Goal: Task Accomplishment & Management: Complete application form

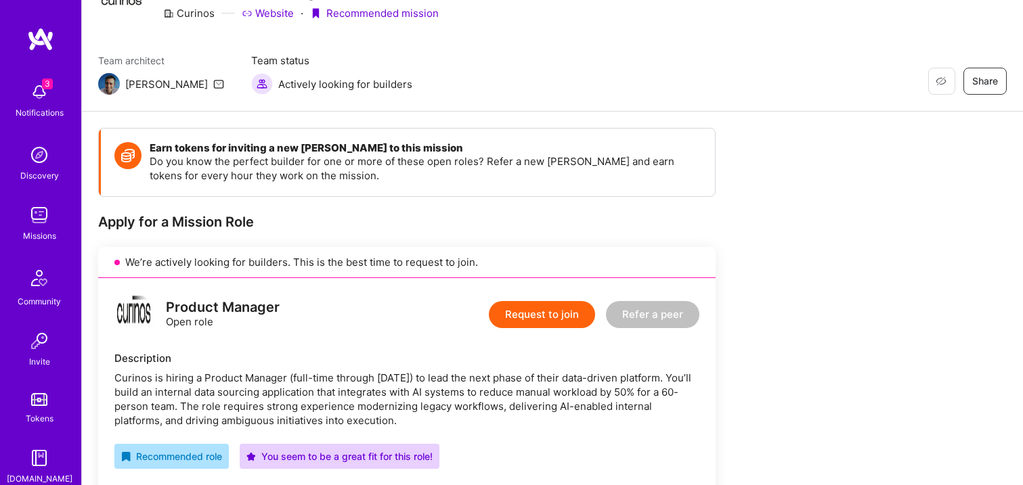
scroll to position [84, 0]
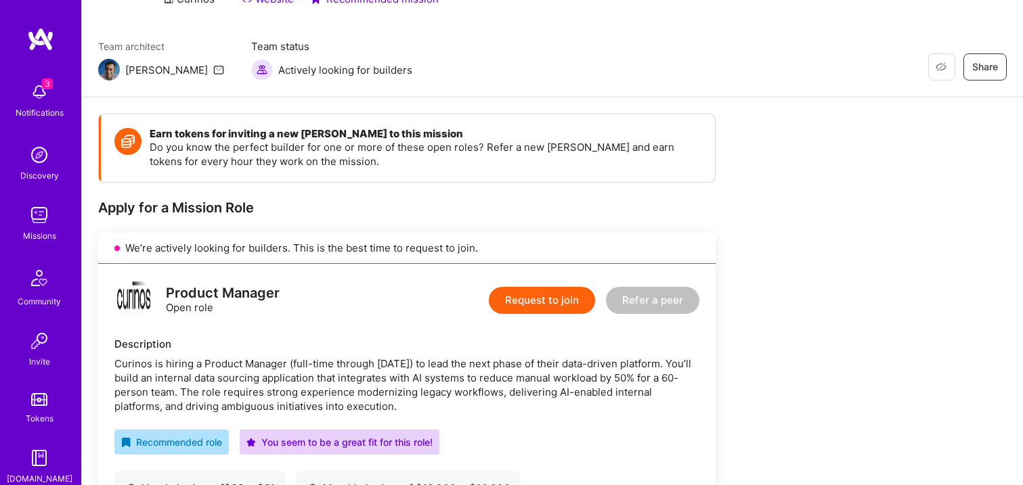
click at [527, 302] on button "Request to join" at bounding box center [542, 300] width 106 height 27
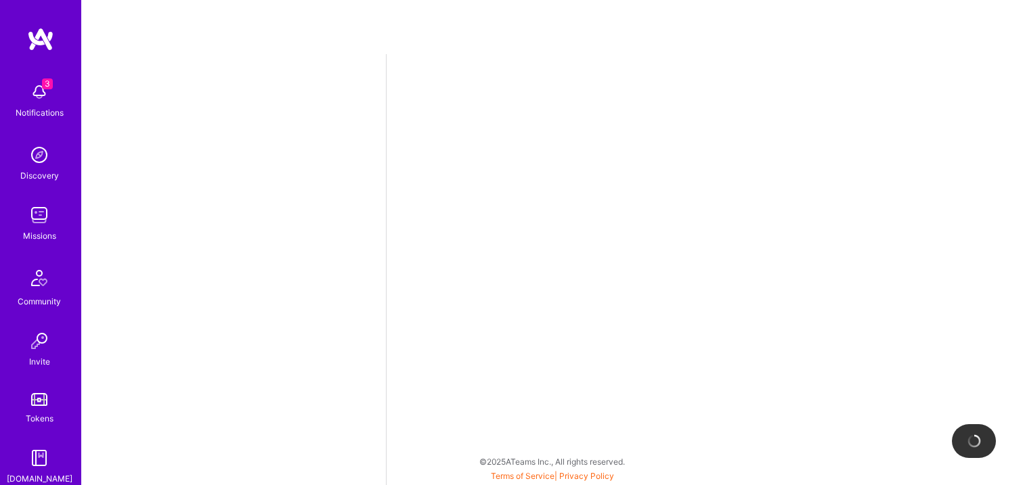
select select "US"
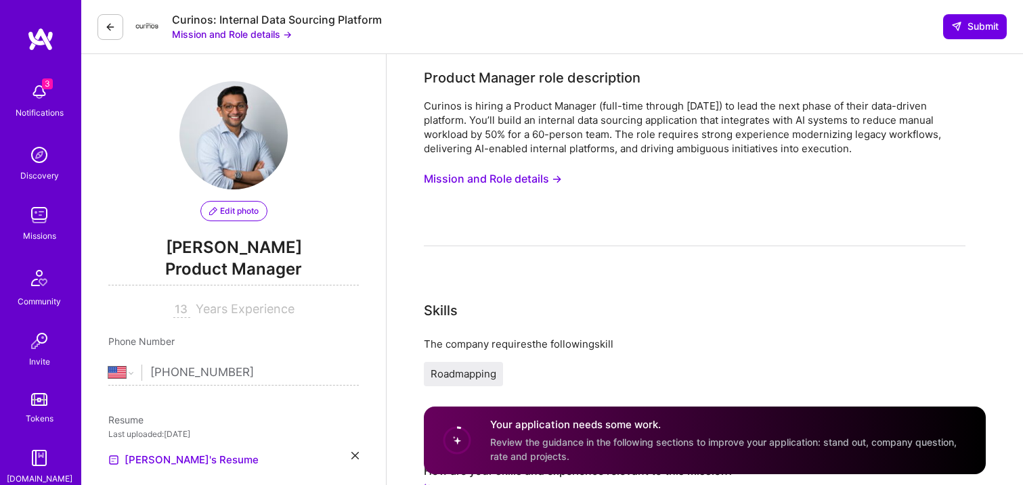
click at [519, 174] on button "Mission and Role details →" at bounding box center [493, 179] width 138 height 25
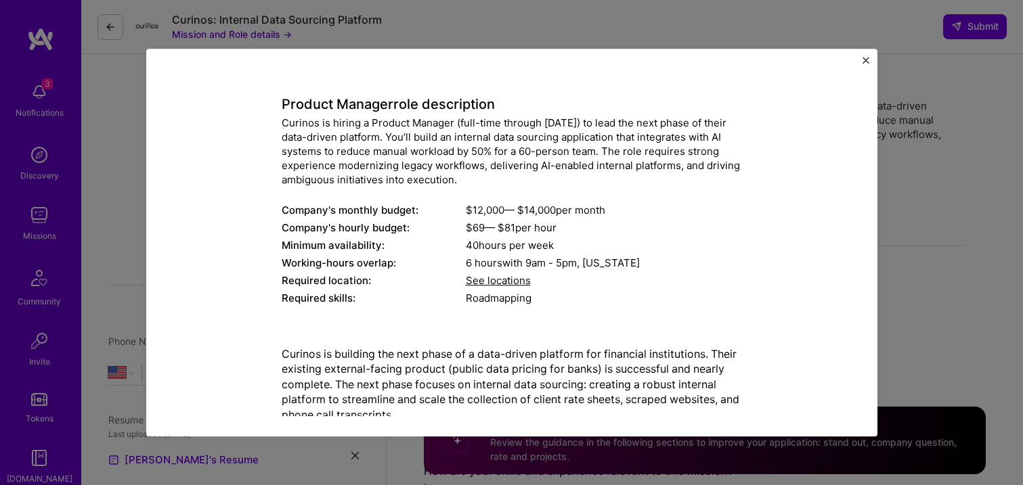
scroll to position [54, 0]
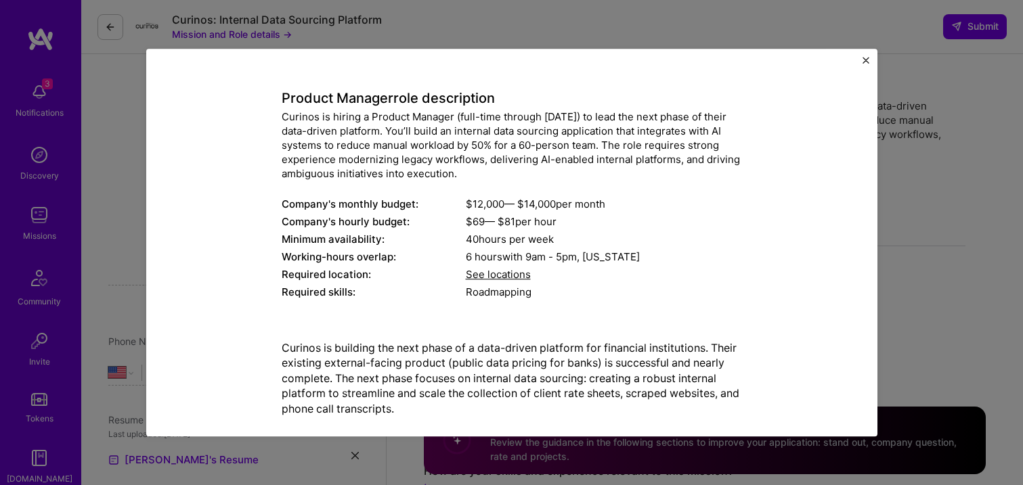
click at [861, 62] on div "Mission Description and Role Details Product Manager role description Curinos i…" at bounding box center [511, 243] width 731 height 389
click at [868, 64] on button "Close" at bounding box center [865, 64] width 7 height 14
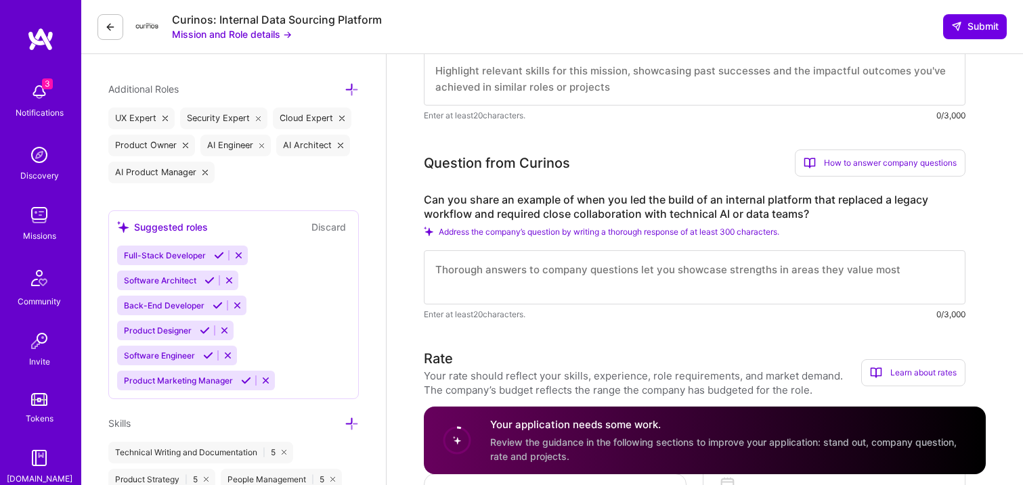
scroll to position [458, 0]
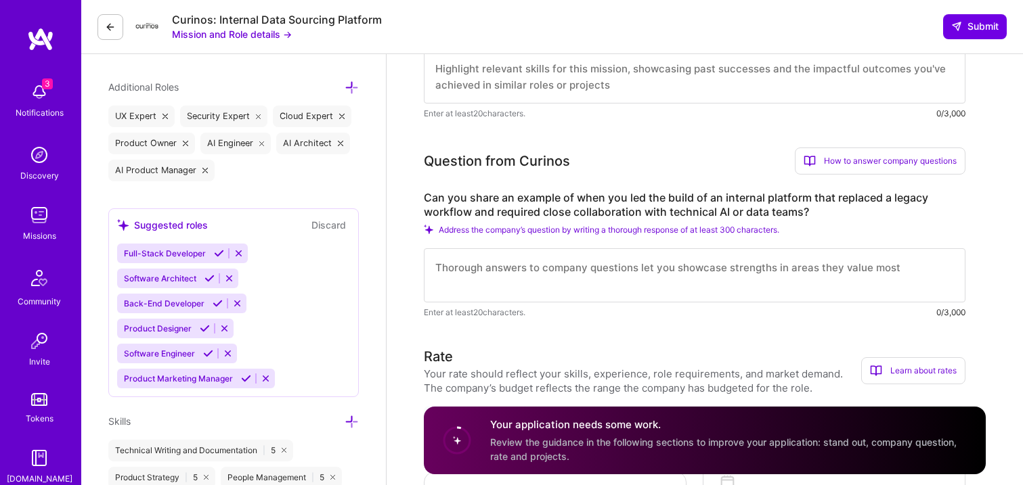
click at [486, 263] on textarea at bounding box center [695, 275] width 542 height 54
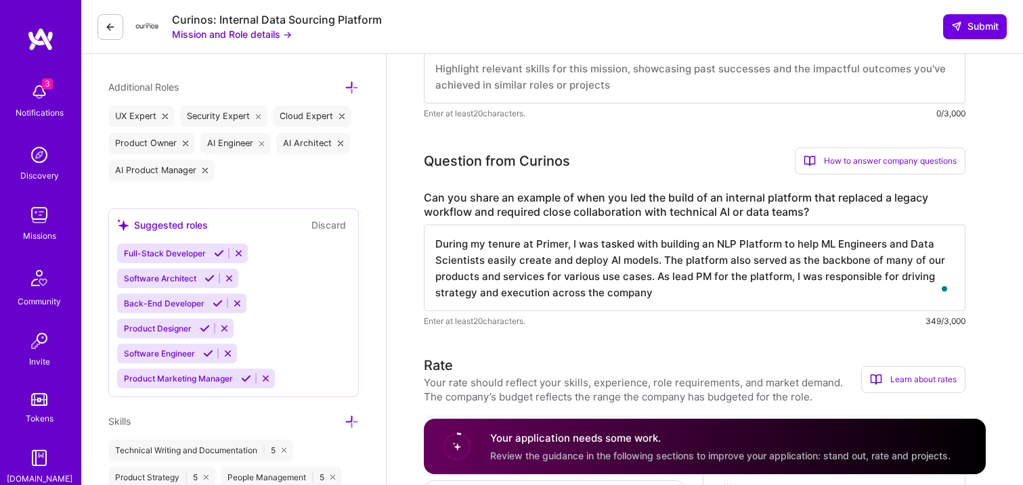
click at [489, 290] on textarea "During my tenure at Primer, I was tasked with building an NLP Platform to help …" at bounding box center [695, 268] width 542 height 87
click at [529, 292] on textarea "During my tenure at Primer, I was tasked with building an NLP Platform to help …" at bounding box center [695, 268] width 542 height 87
click at [526, 296] on textarea "During my tenure at Primer, I was tasked with building an NLP Platform to help …" at bounding box center [695, 268] width 542 height 87
click at [696, 294] on textarea "During my tenure at Primer, I was tasked with building an NLP Platform to help …" at bounding box center [695, 268] width 542 height 87
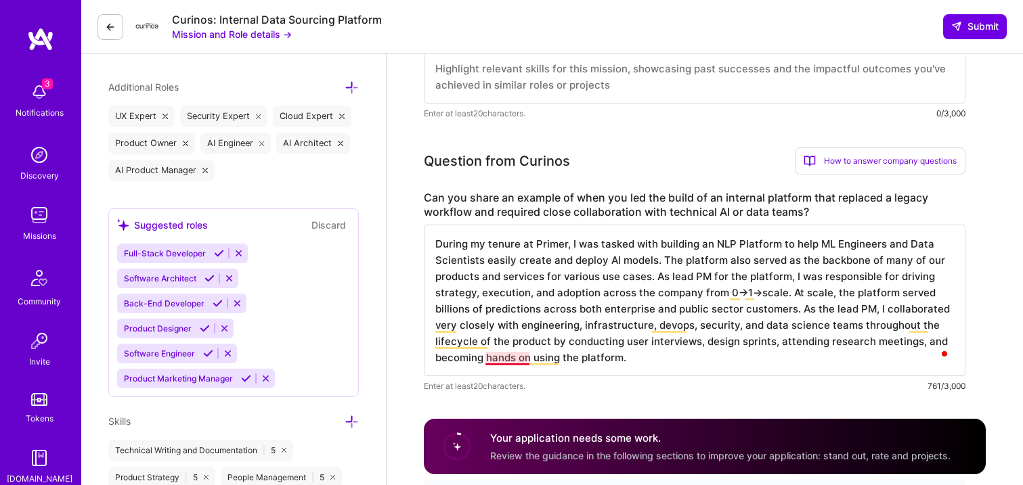
click at [523, 359] on textarea "During my tenure at Primer, I was tasked with building an NLP Platform to help …" at bounding box center [695, 301] width 542 height 152
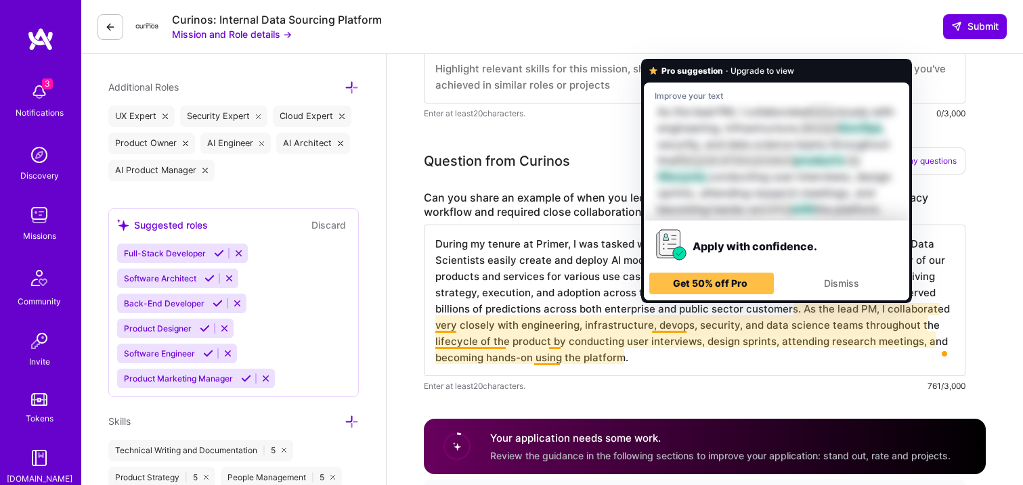
click at [665, 325] on textarea "During my tenure at Primer, I was tasked with building an NLP Platform to help …" at bounding box center [695, 301] width 542 height 152
click at [443, 333] on textarea "During my tenure at Primer, I was tasked with building an NLP Platform to help …" at bounding box center [695, 301] width 542 height 152
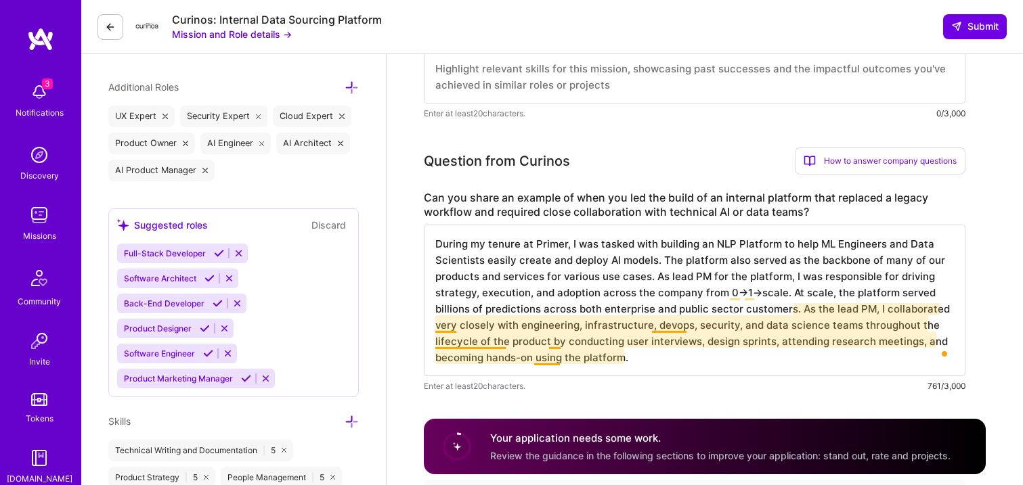
click at [445, 322] on textarea "During my tenure at Primer, I was tasked with building an NLP Platform to help …" at bounding box center [695, 301] width 542 height 152
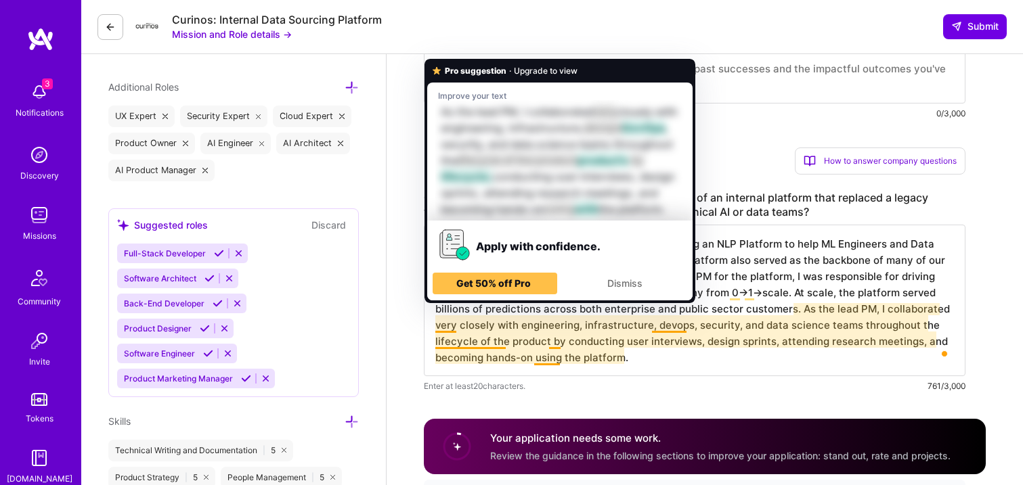
click at [475, 345] on textarea "During my tenure at Primer, I was tasked with building an NLP Platform to help …" at bounding box center [695, 301] width 542 height 152
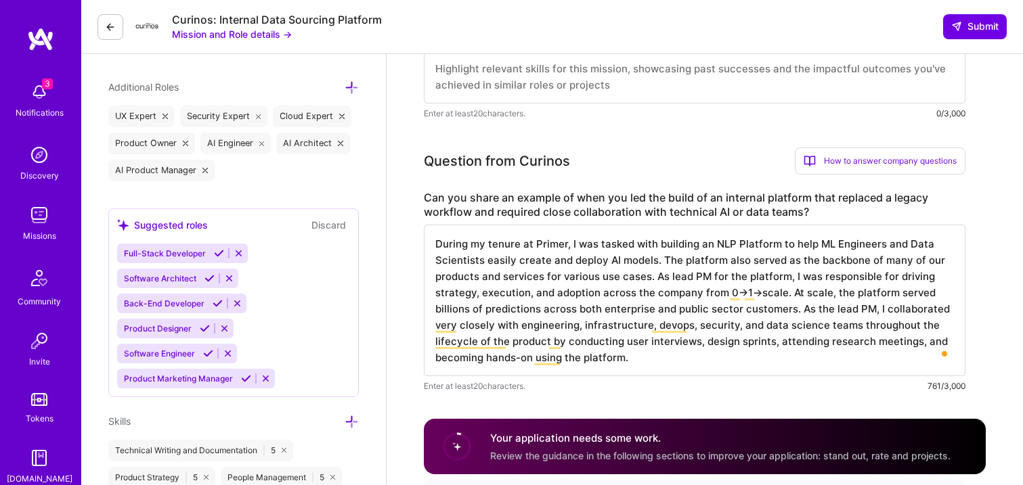
click at [481, 341] on textarea "During my tenure at Primer, I was tasked with building an NLP Platform to help …" at bounding box center [695, 301] width 542 height 152
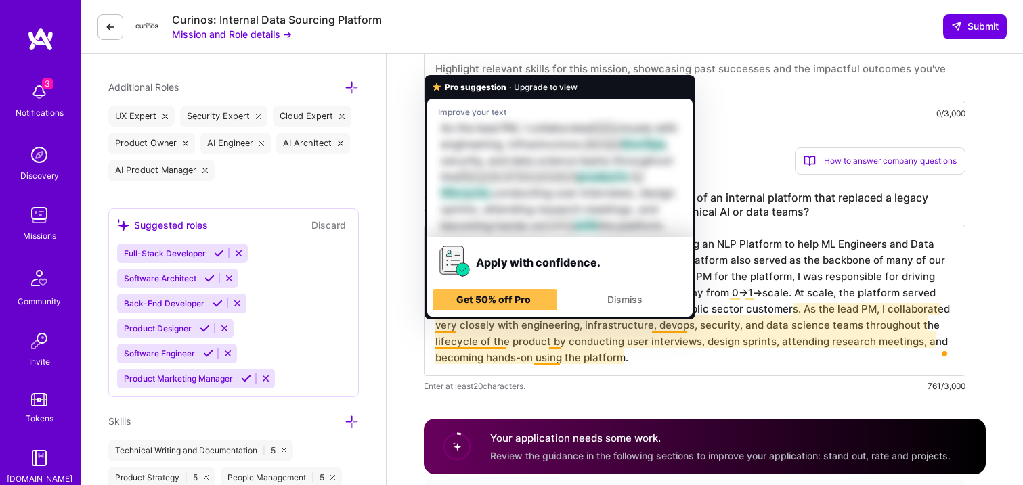
click at [487, 342] on textarea "During my tenure at Primer, I was tasked with building an NLP Platform to help …" at bounding box center [695, 301] width 542 height 152
click at [546, 356] on textarea "During my tenure at Primer, I was tasked with building an NLP Platform to help …" at bounding box center [695, 301] width 542 height 152
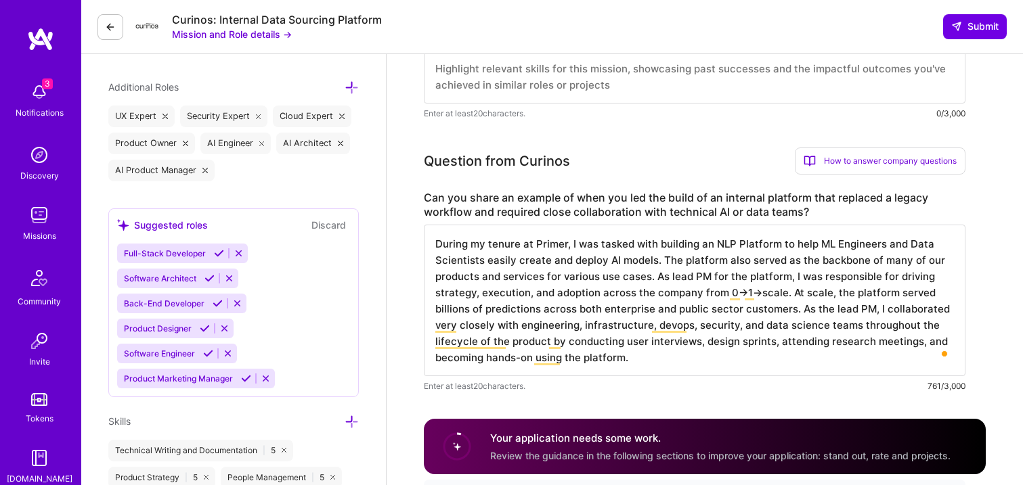
click at [546, 364] on textarea "During my tenure at Primer, I was tasked with building an NLP Platform to help …" at bounding box center [695, 301] width 542 height 152
click at [546, 359] on textarea "During my tenure at Primer, I was tasked with building an NLP Platform to help …" at bounding box center [695, 301] width 542 height 152
click at [596, 362] on textarea "During my tenure at Primer, I was tasked with building an NLP Platform to help …" at bounding box center [695, 301] width 542 height 152
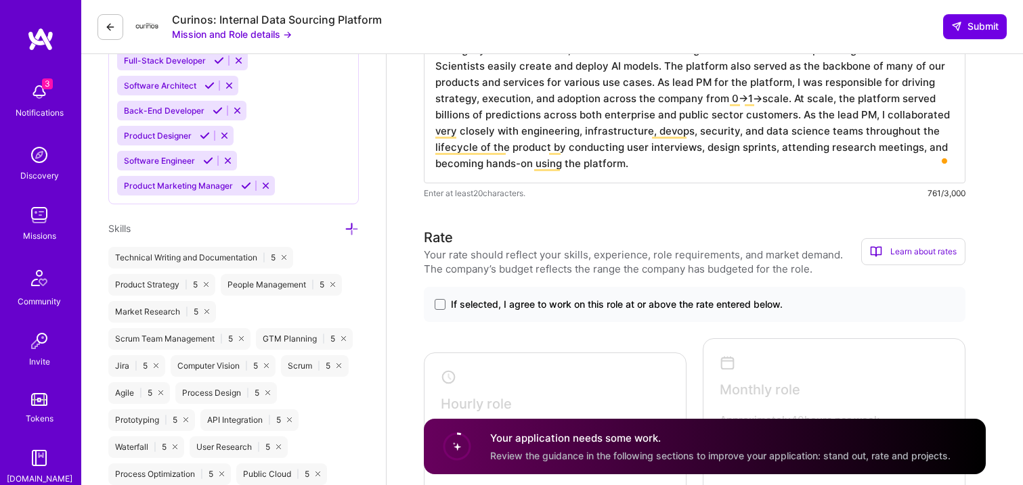
scroll to position [655, 0]
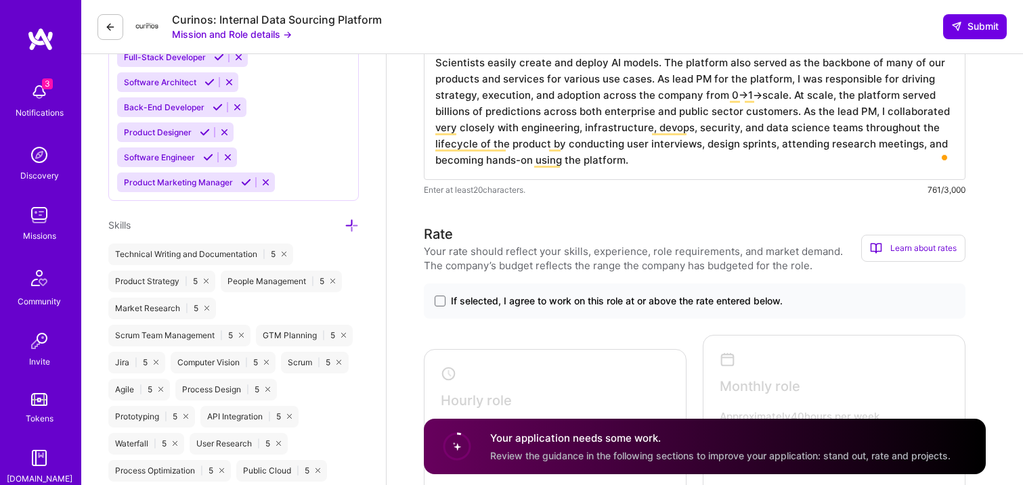
type textarea "During my tenure at Primer, I was tasked with building an NLP Platform to help …"
click at [595, 309] on div "If selected, I agree to work on this role at or above the rate entered below." at bounding box center [695, 301] width 542 height 35
click at [594, 301] on span "If selected, I agree to work on this role at or above the rate entered below." at bounding box center [617, 301] width 332 height 14
click at [0, 0] on input "If selected, I agree to work on this role at or above the rate entered below." at bounding box center [0, 0] width 0 height 0
click at [563, 129] on textarea "During my tenure at Primer, I was tasked with building an NLP Platform to help …" at bounding box center [695, 104] width 542 height 152
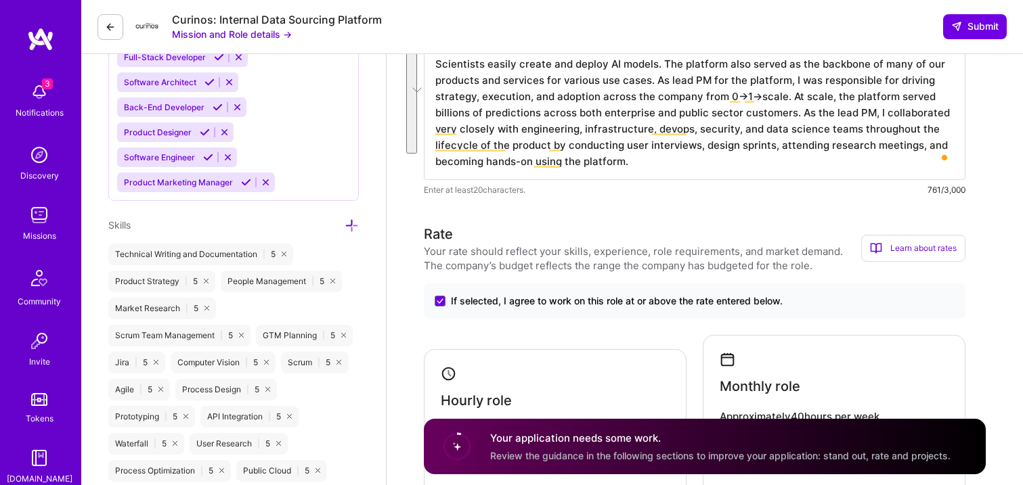
scroll to position [0, 0]
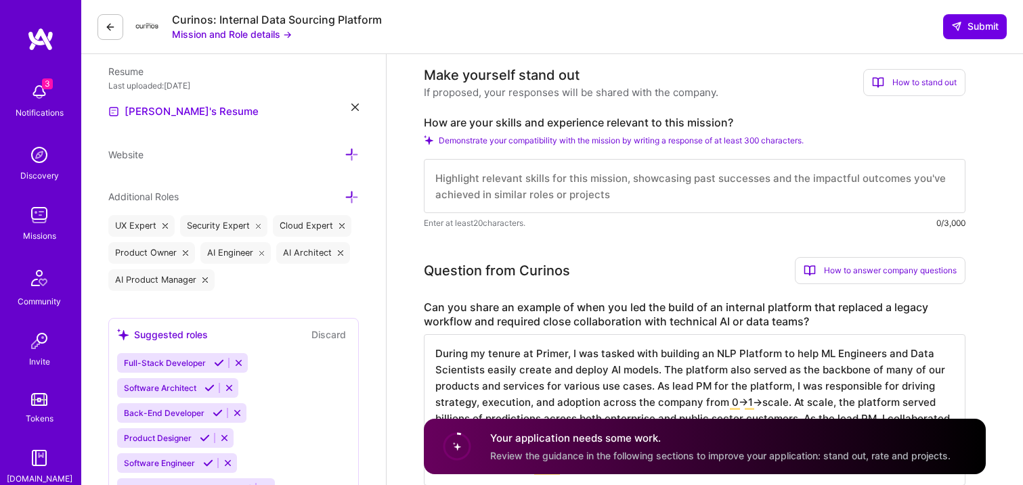
scroll to position [347, 0]
click at [531, 196] on textarea "To enrich screen reader interactions, please activate Accessibility in Grammarl…" at bounding box center [695, 187] width 542 height 54
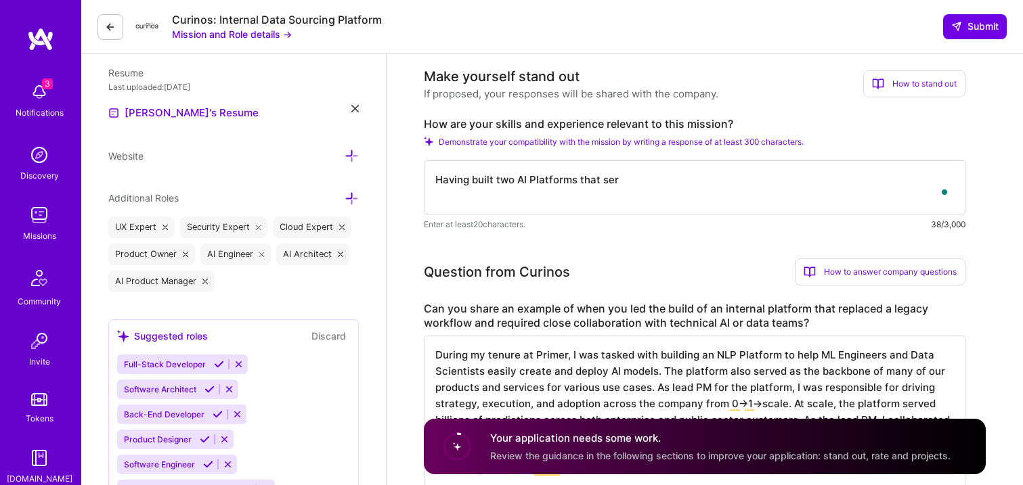
type textarea "Having built two AI Platforms that serv"
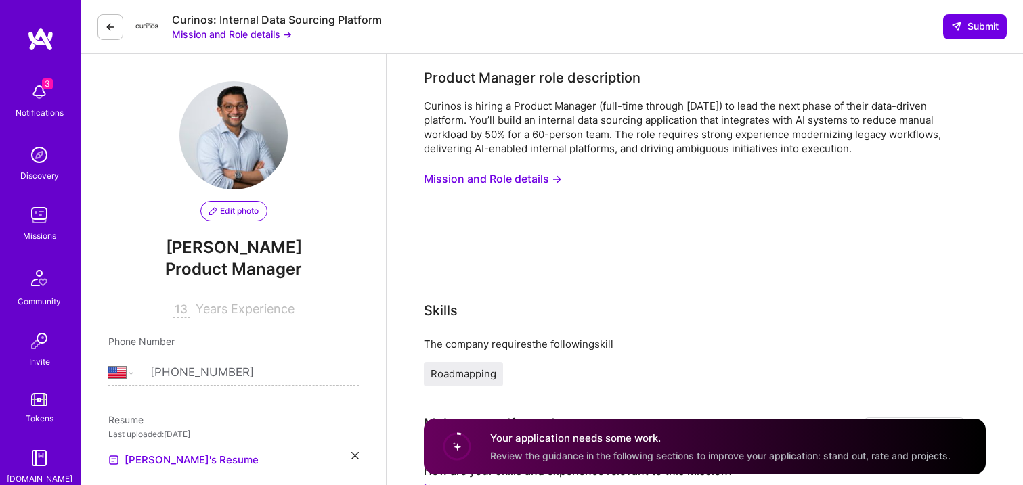
select select "US"
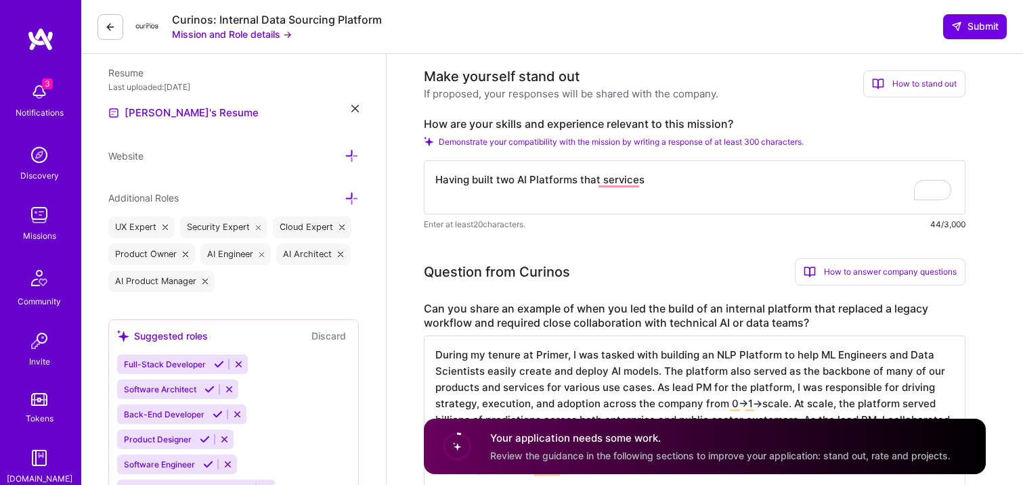
click at [527, 183] on textarea "Having built two AI Platforms that services" at bounding box center [695, 187] width 542 height 54
click at [516, 182] on textarea "Having built two AI Platforms that services" at bounding box center [695, 187] width 542 height 54
click at [692, 183] on textarea "Having built two internal AI Platforms that services" at bounding box center [695, 187] width 542 height 54
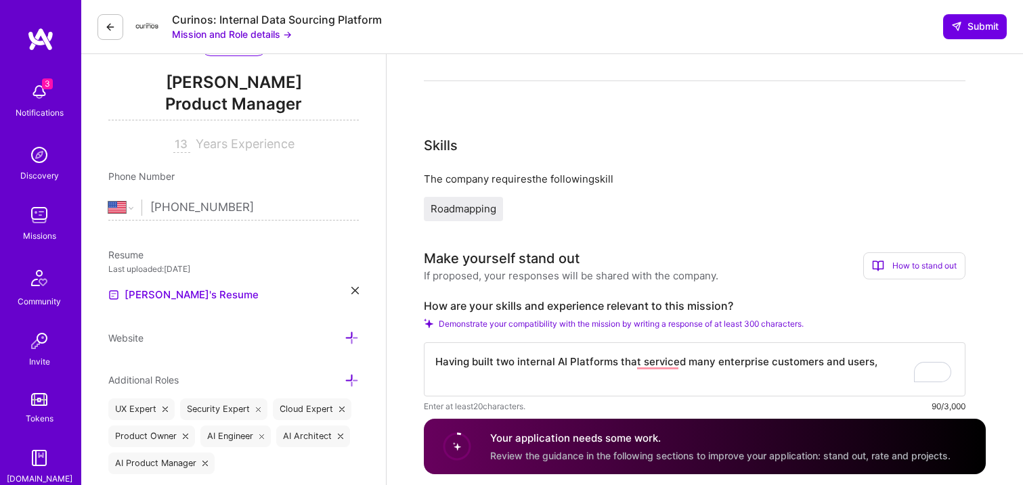
scroll to position [0, 0]
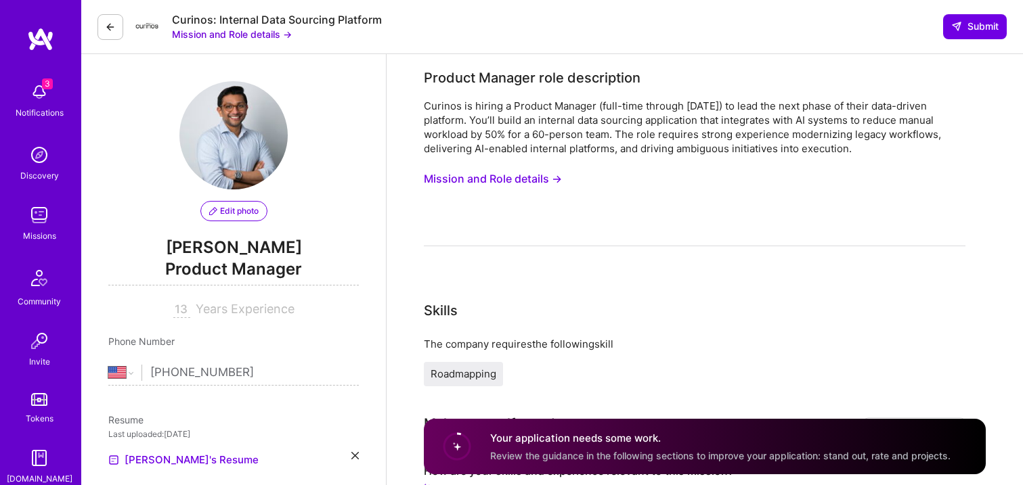
click at [551, 190] on button "Mission and Role details →" at bounding box center [493, 179] width 138 height 25
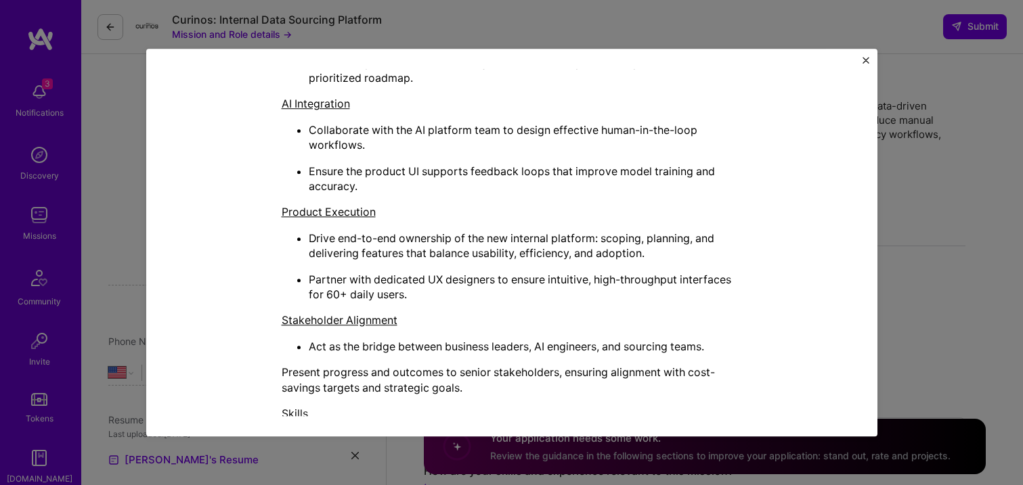
scroll to position [607, 0]
click at [932, 175] on div "Mission Description and Role Details Product Manager role description Curinos i…" at bounding box center [511, 242] width 1023 height 485
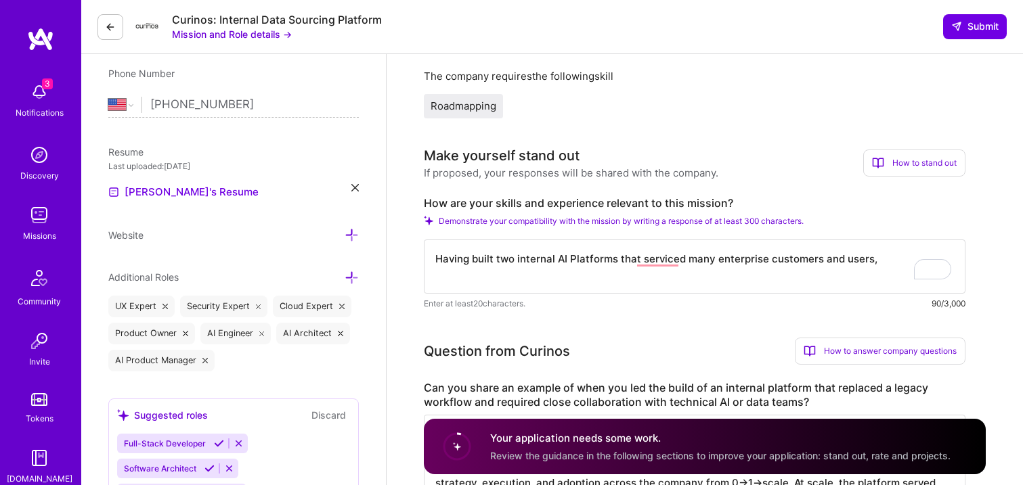
scroll to position [280, 0]
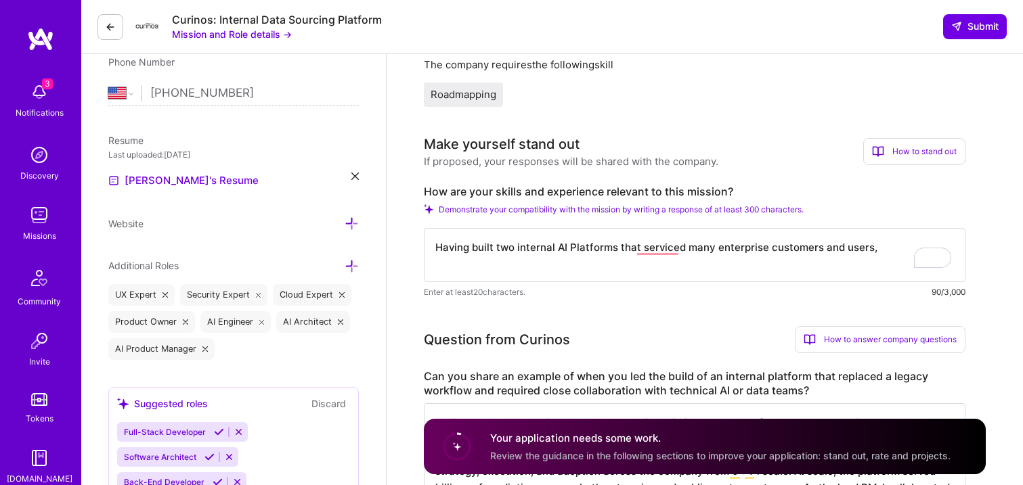
click at [502, 245] on textarea "Having built two internal AI Platforms that serviced many enterprise customers …" at bounding box center [695, 255] width 542 height 54
click at [535, 252] on textarea "Having built three internal AI Platforms that serviced many enterprise customer…" at bounding box center [695, 255] width 542 height 54
click at [844, 242] on textarea "Having built three AI Platforms that serviced many enterprise customers and use…" at bounding box center [695, 255] width 542 height 54
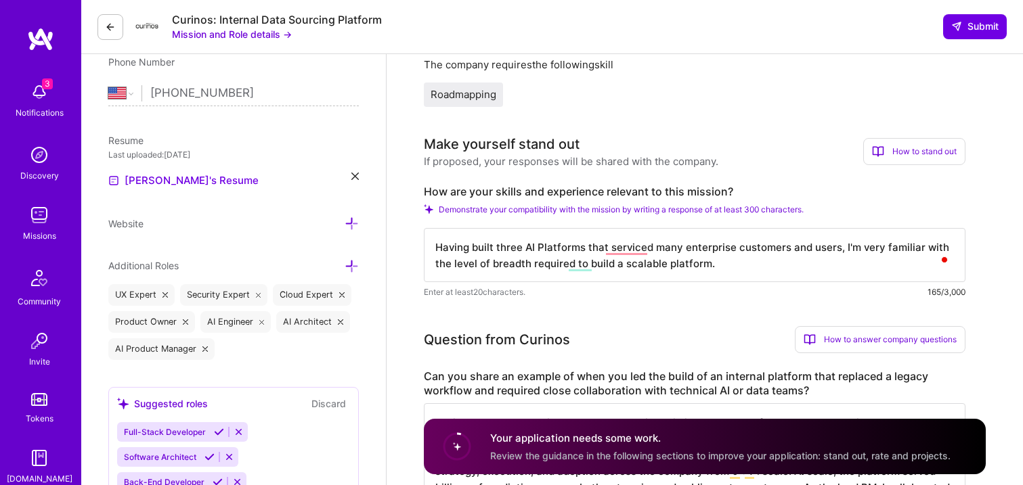
scroll to position [0, 0]
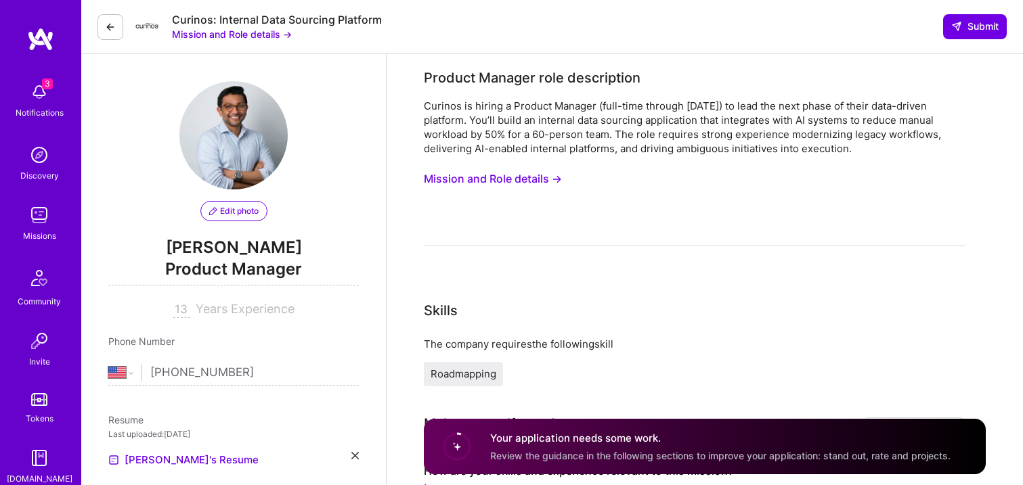
click at [554, 184] on button "Mission and Role details →" at bounding box center [493, 179] width 138 height 25
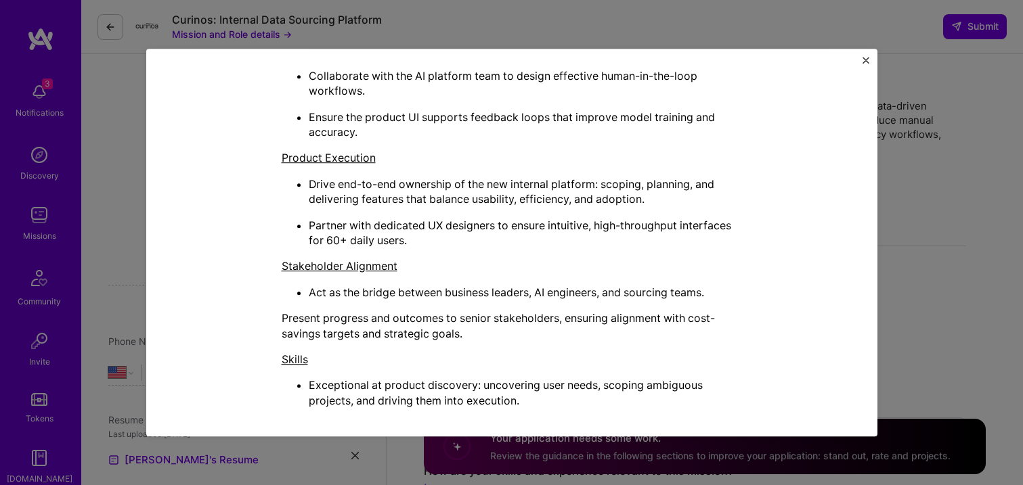
scroll to position [663, 0]
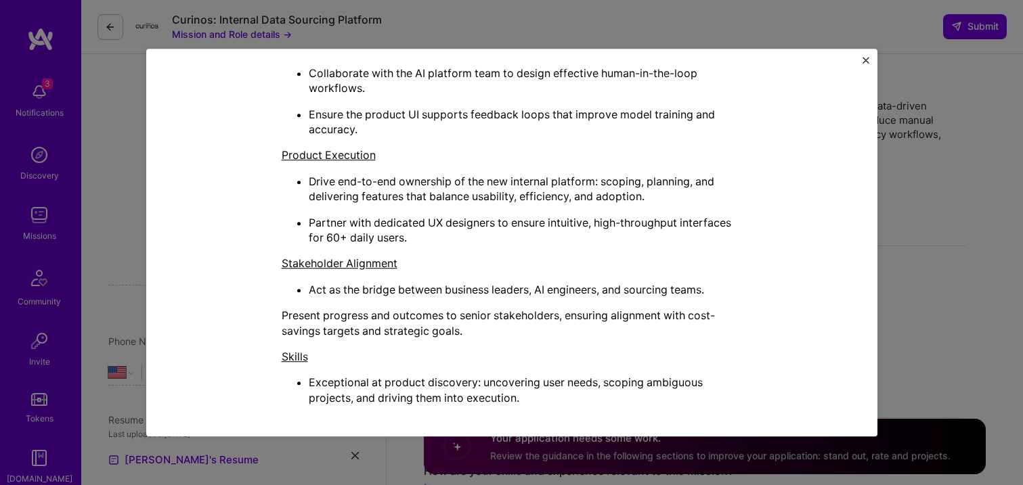
click at [920, 208] on div "Mission Description and Role Details Product Manager role description Curinos i…" at bounding box center [511, 242] width 1023 height 485
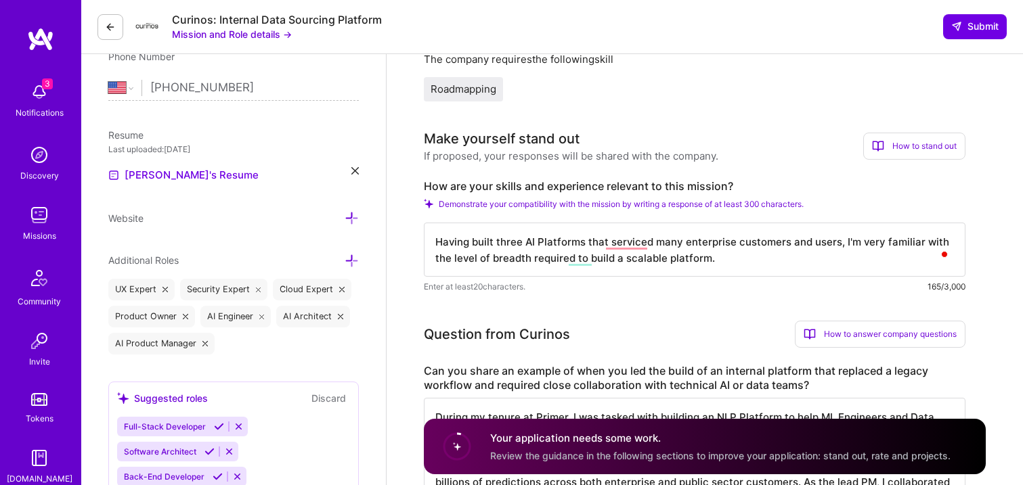
scroll to position [280, 0]
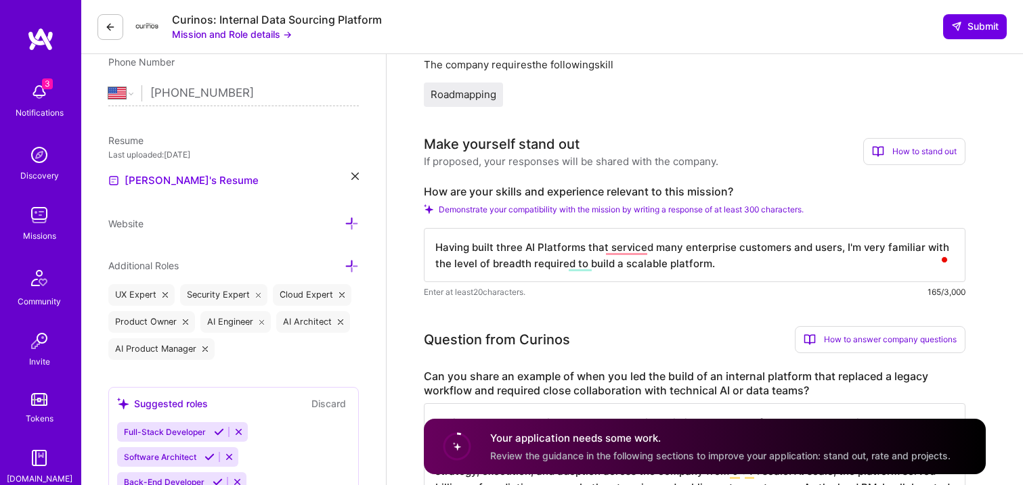
click at [701, 266] on textarea "Having built three AI Platforms that serviced many enterprise customers and use…" at bounding box center [695, 255] width 542 height 54
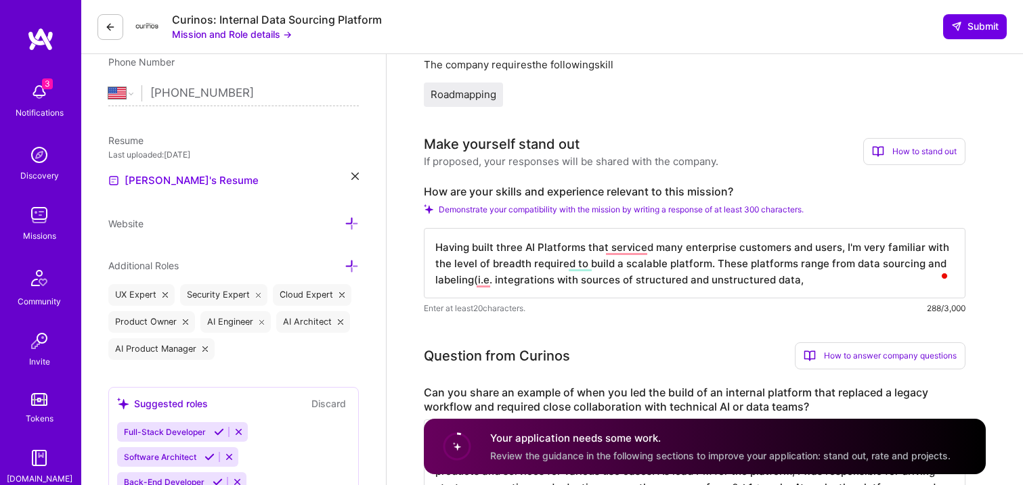
click at [443, 284] on textarea "Having built three AI Platforms that serviced many enterprise customers and use…" at bounding box center [695, 263] width 542 height 70
click at [744, 278] on textarea "Having built three AI Platforms that serviced many enterprise customers and use…" at bounding box center [695, 263] width 542 height 70
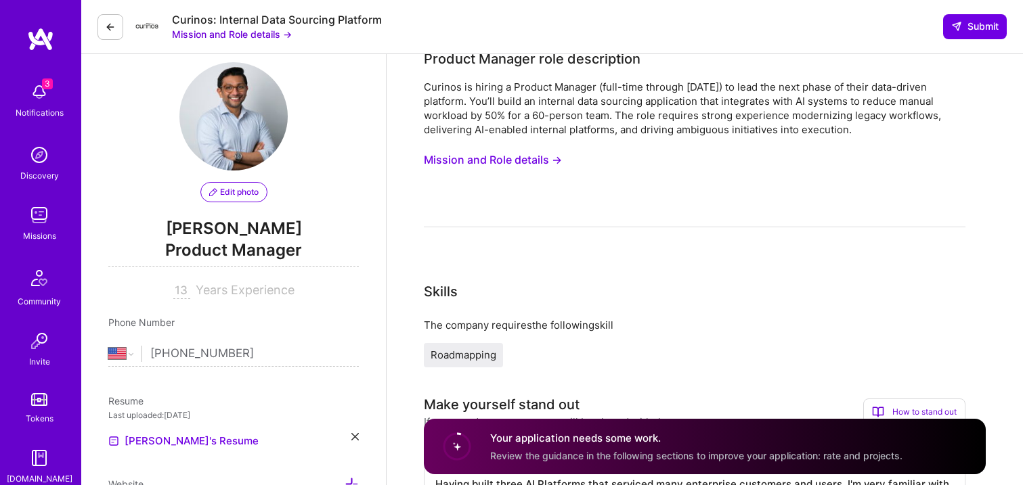
scroll to position [0, 0]
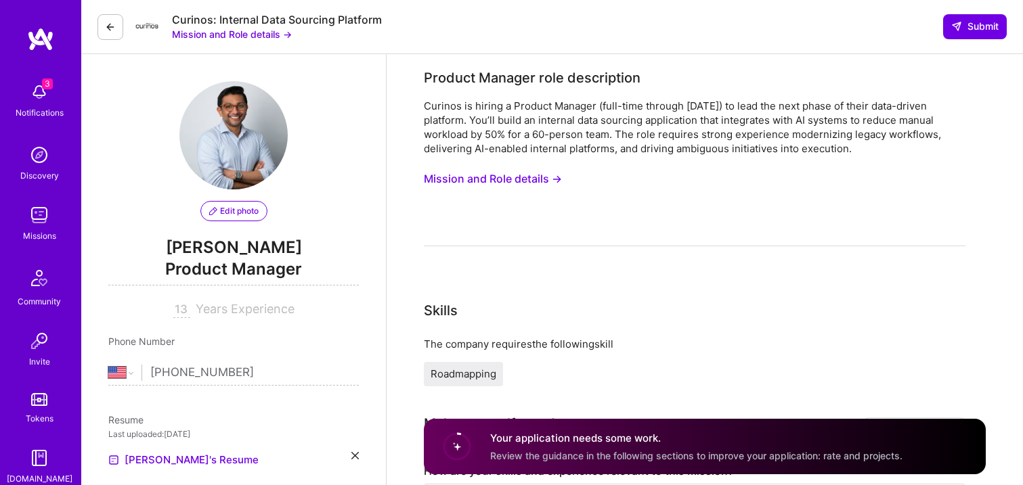
click at [502, 175] on button "Mission and Role details →" at bounding box center [493, 179] width 138 height 25
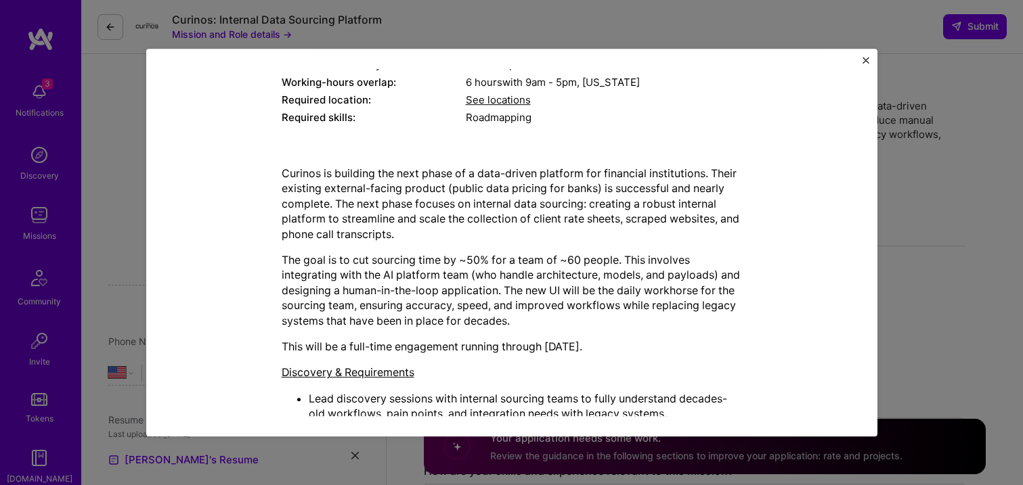
scroll to position [230, 0]
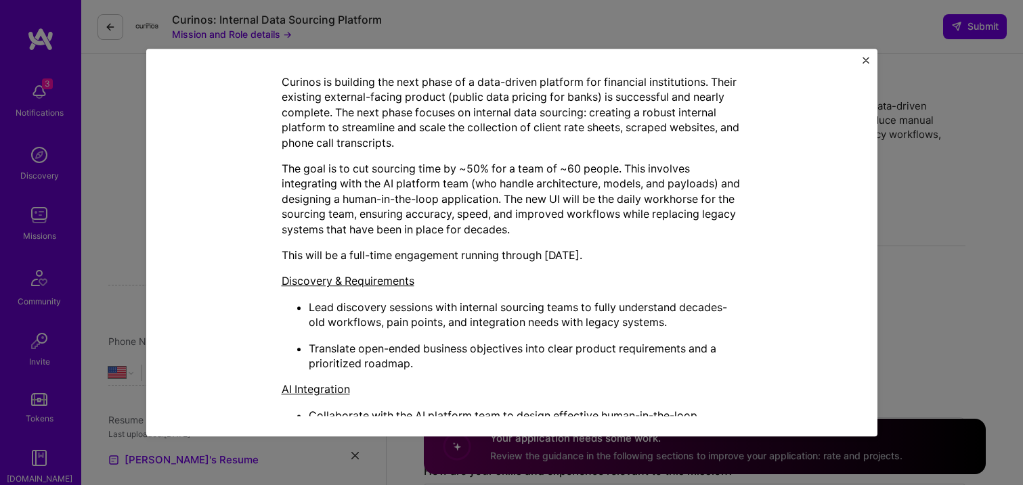
click at [865, 57] on img "Close" at bounding box center [865, 60] width 7 height 7
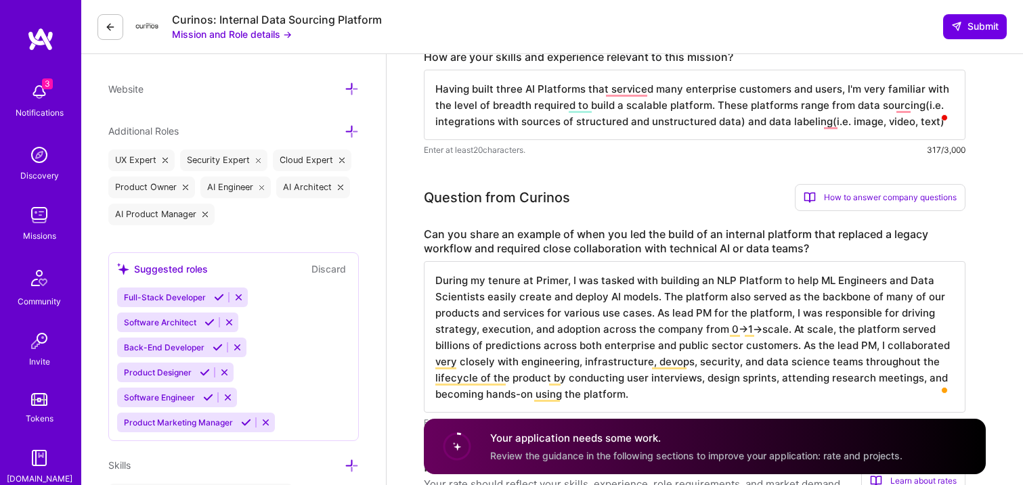
click at [925, 125] on textarea "Having built three AI Platforms that serviced many enterprise customers and use…" at bounding box center [695, 105] width 542 height 70
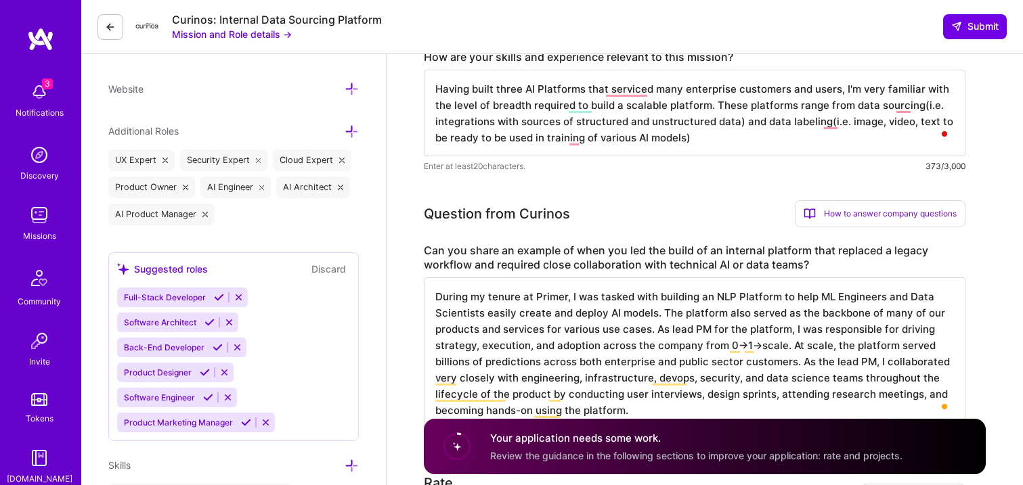
click at [700, 139] on textarea "Having built three AI Platforms that serviced many enterprise customers and use…" at bounding box center [695, 113] width 542 height 87
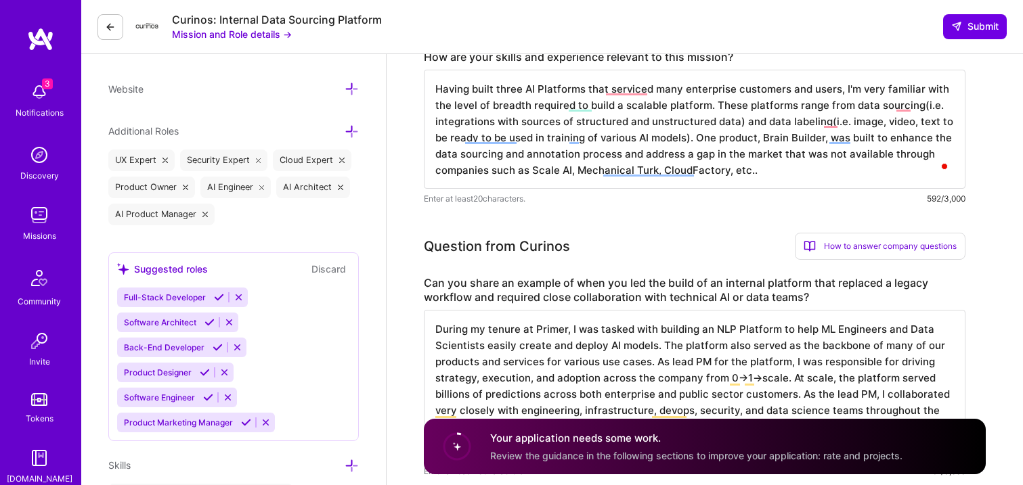
scroll to position [0, 0]
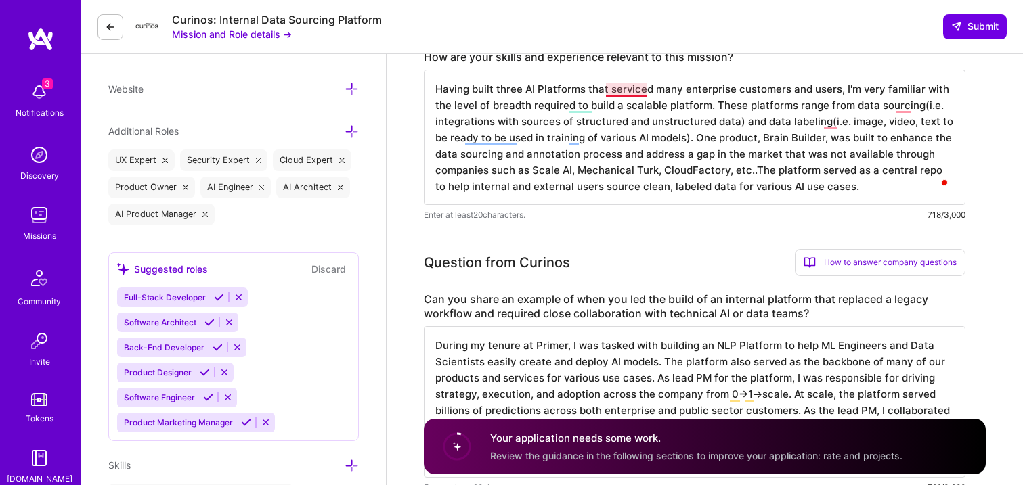
click at [632, 94] on textarea "Having built three AI Platforms that serviced many enterprise customers and use…" at bounding box center [695, 137] width 542 height 135
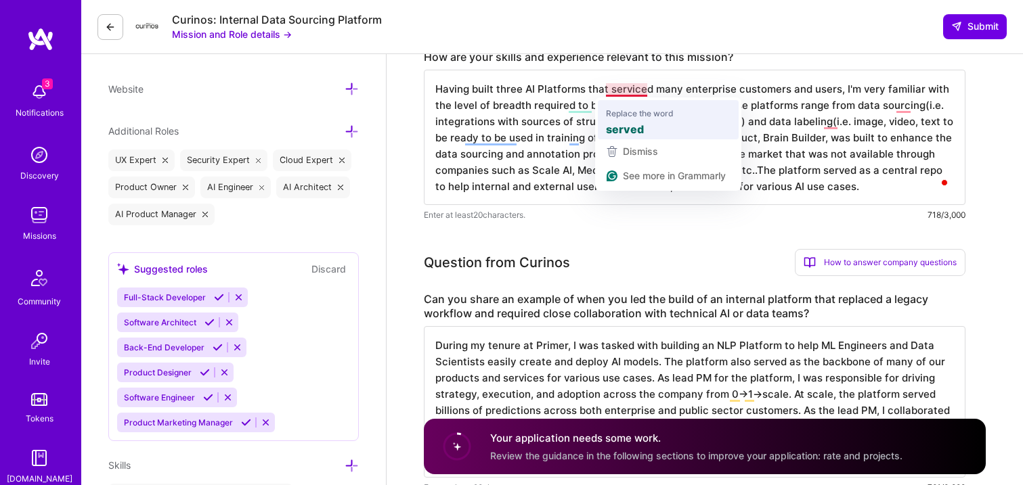
type textarea "Having built three AI Platforms that served many enterprise customers and users…"
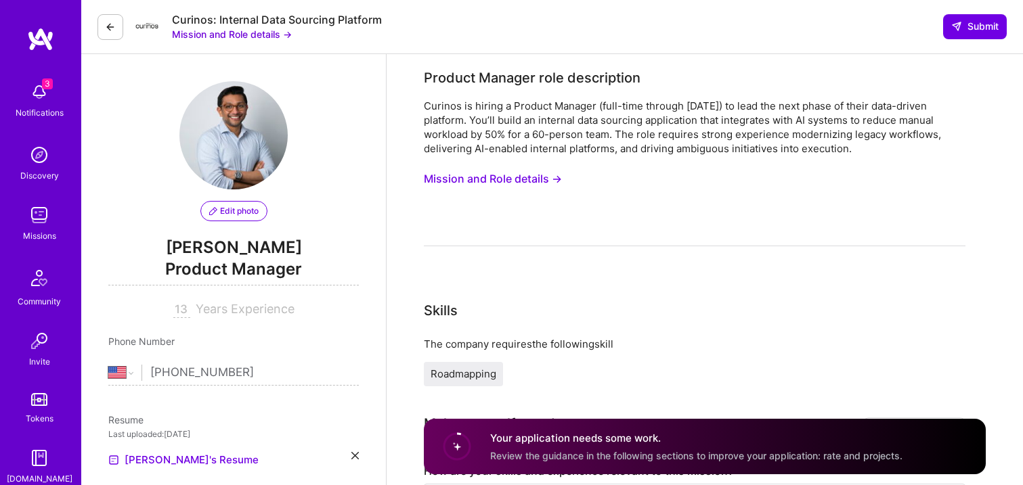
select select "US"
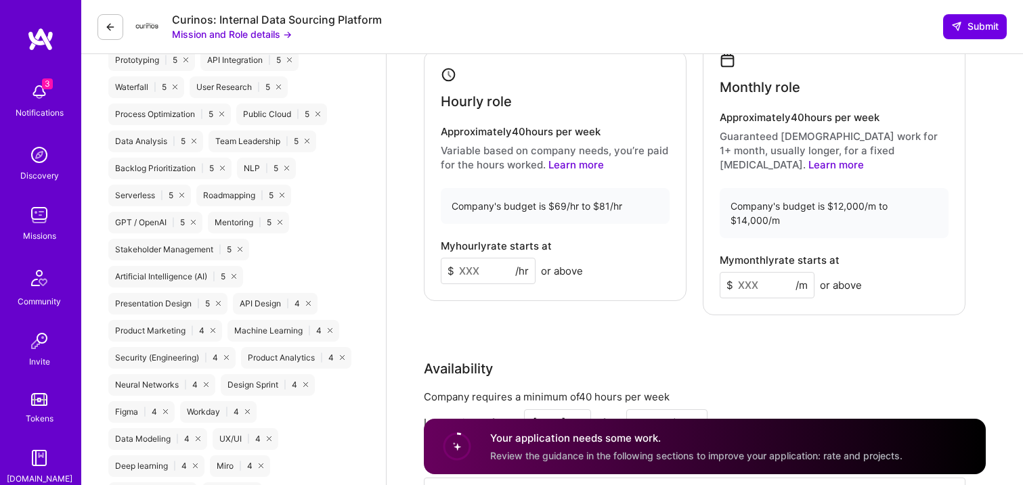
scroll to position [1, 0]
click at [481, 263] on input at bounding box center [488, 271] width 95 height 26
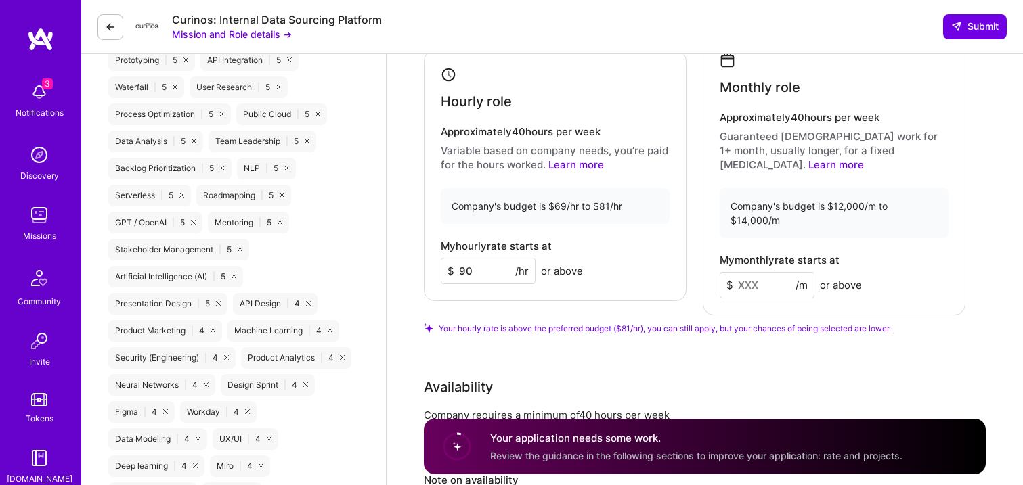
type input "90"
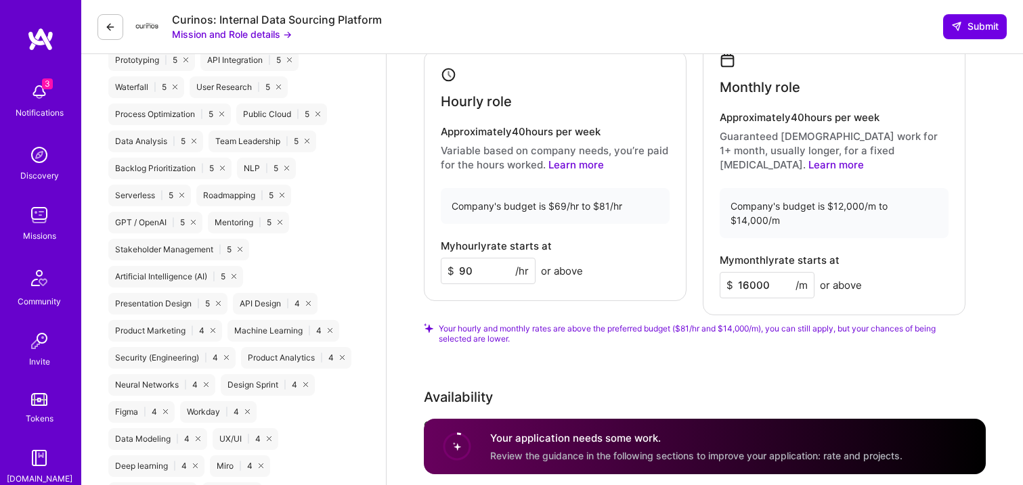
click at [747, 276] on input "16000" at bounding box center [767, 285] width 95 height 26
type input "15000"
click at [890, 255] on div "My monthly rate starts at $ 15000 /m or above" at bounding box center [834, 277] width 229 height 44
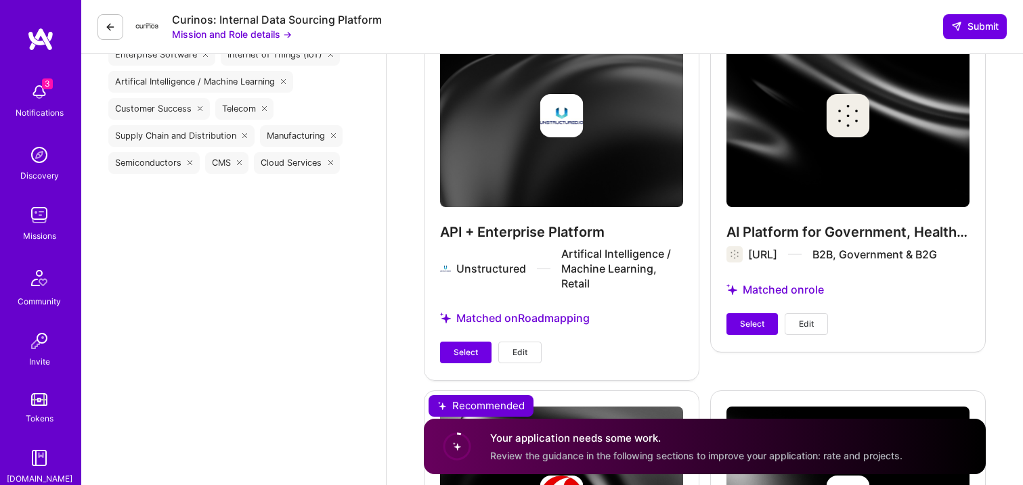
scroll to position [1867, 0]
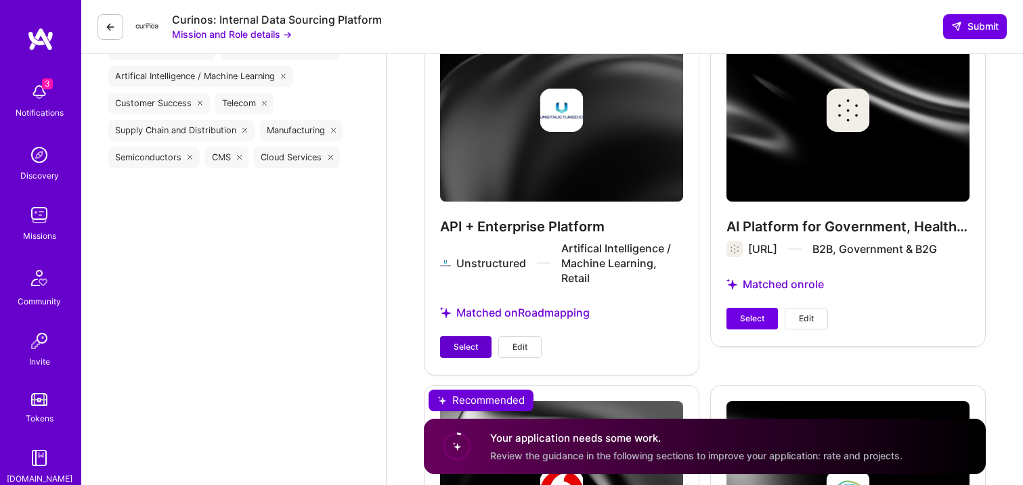
click at [469, 341] on span "Select" at bounding box center [466, 347] width 24 height 12
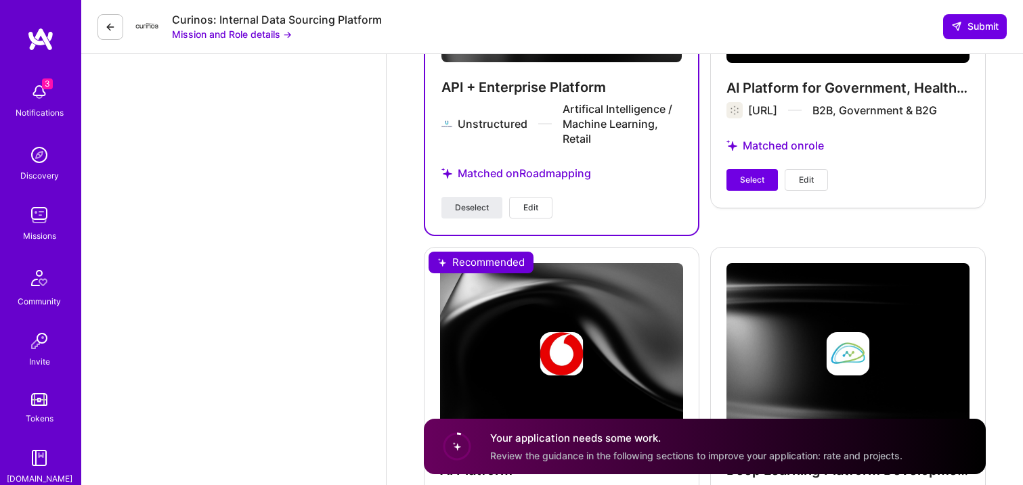
scroll to position [1995, 0]
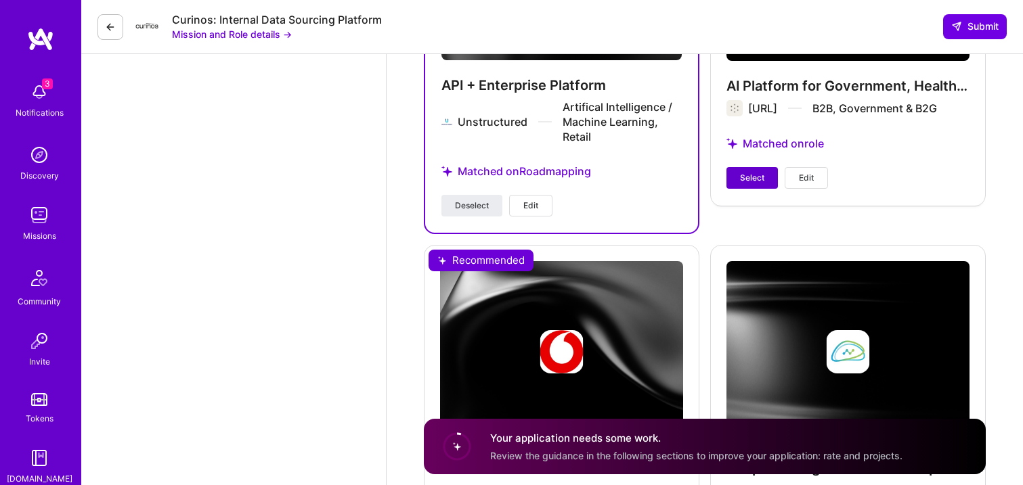
click at [739, 167] on button "Select" at bounding box center [751, 178] width 51 height 22
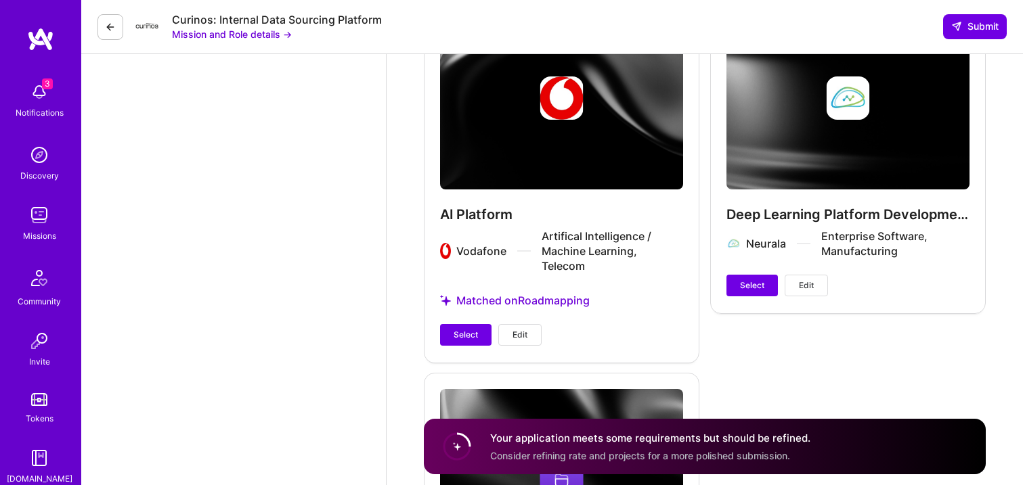
scroll to position [2250, 0]
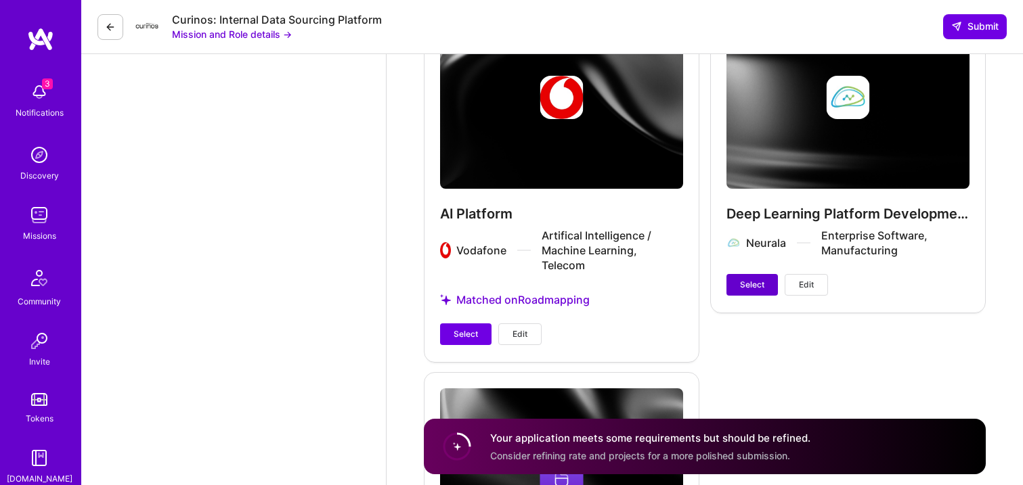
click at [732, 274] on button "Select" at bounding box center [751, 285] width 51 height 22
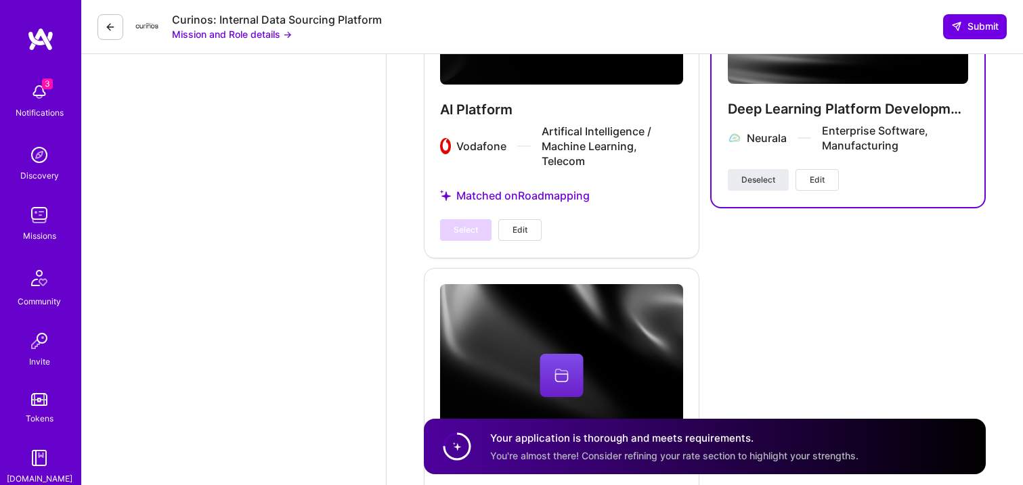
scroll to position [2496, 0]
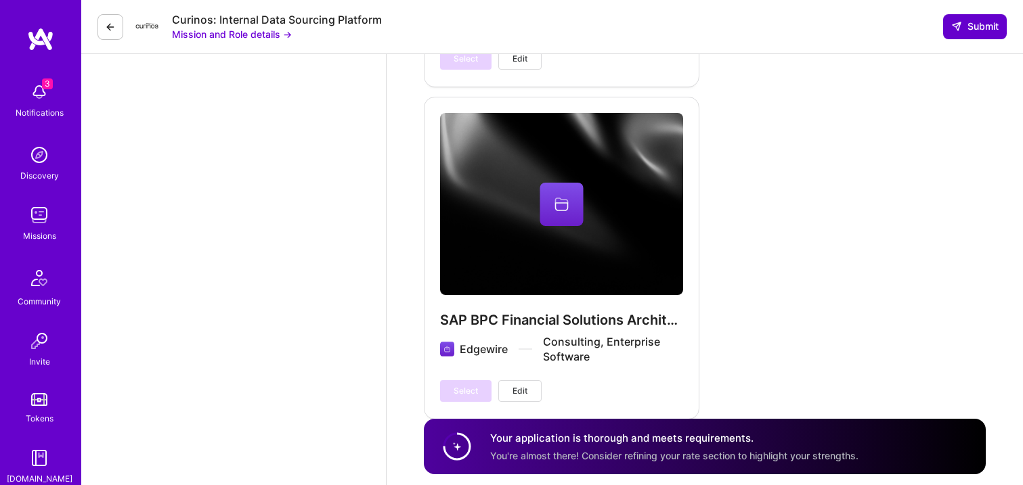
click at [984, 32] on span "Submit" at bounding box center [974, 27] width 47 height 14
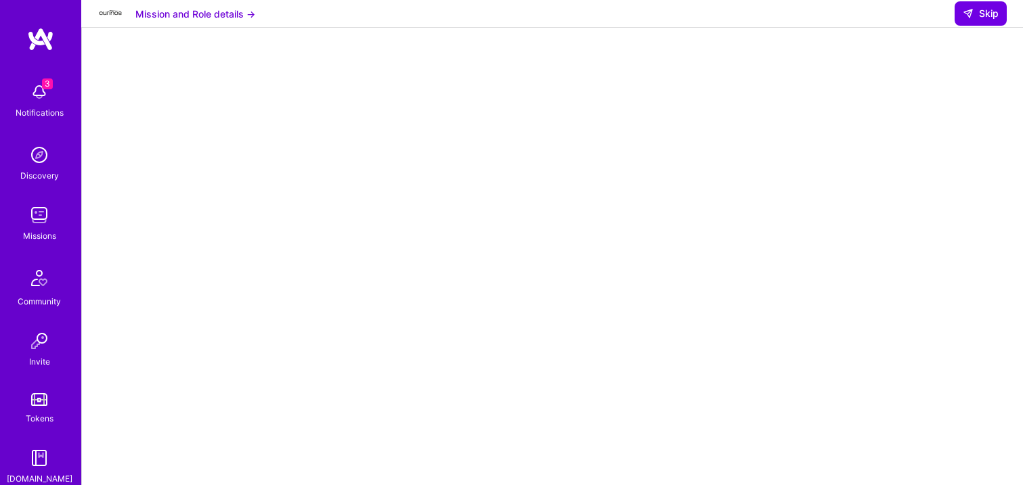
scroll to position [344, 0]
